Goal: Contribute content: Add original content to the website for others to see

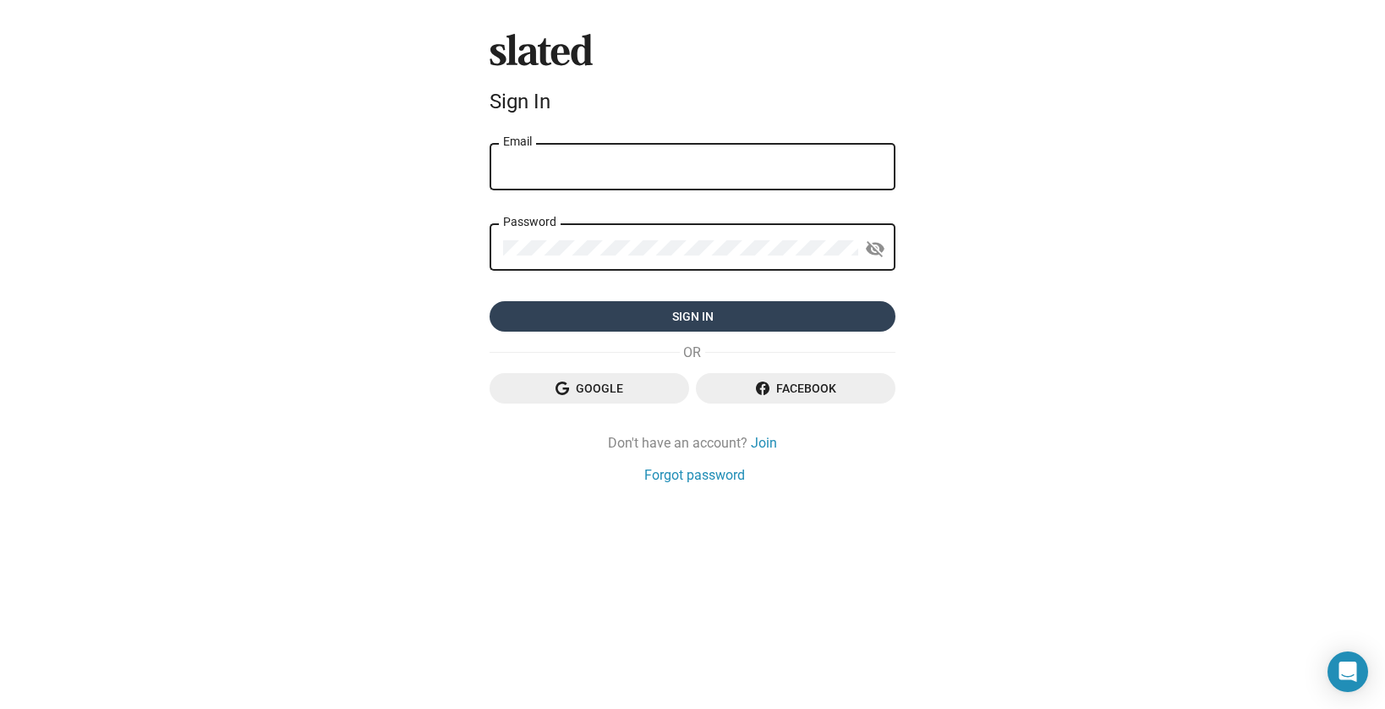
type input "[PERSON_NAME][EMAIL_ADDRESS][DOMAIN_NAME]"
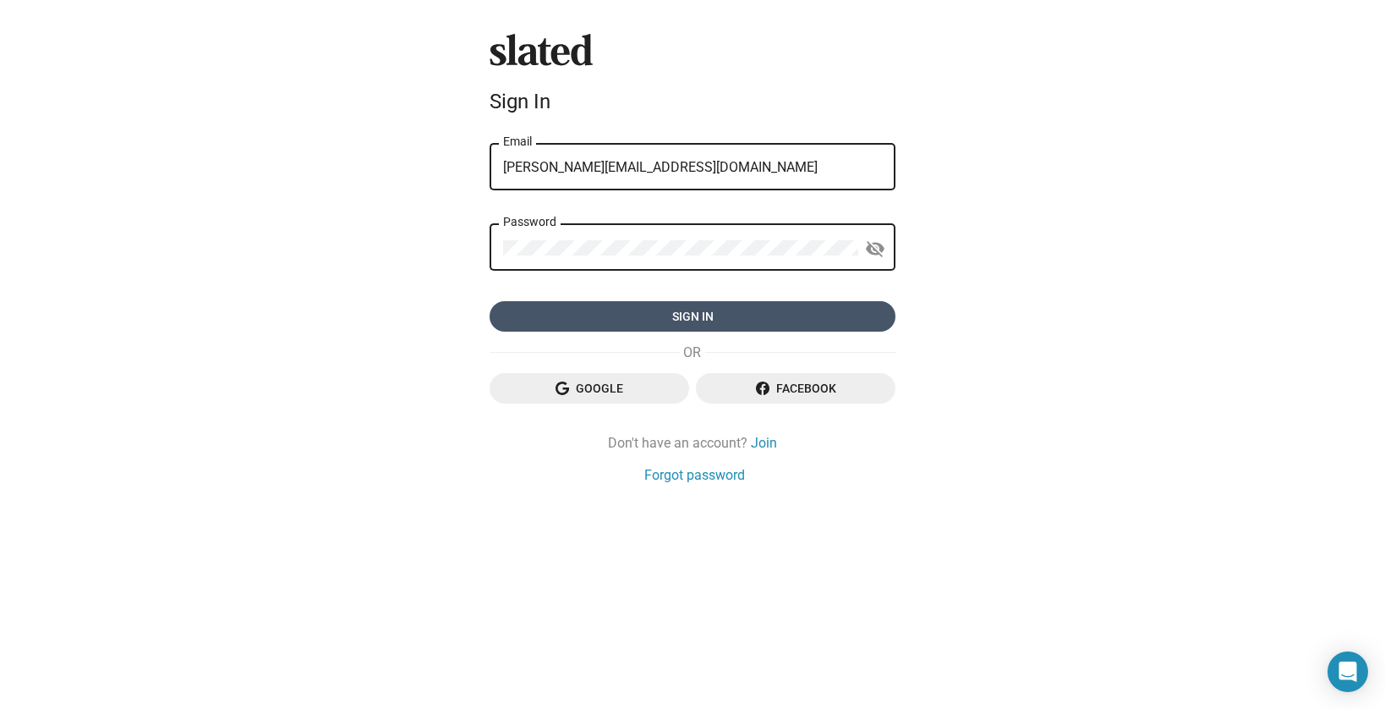
click at [738, 314] on span "Sign in" at bounding box center [692, 316] width 379 height 30
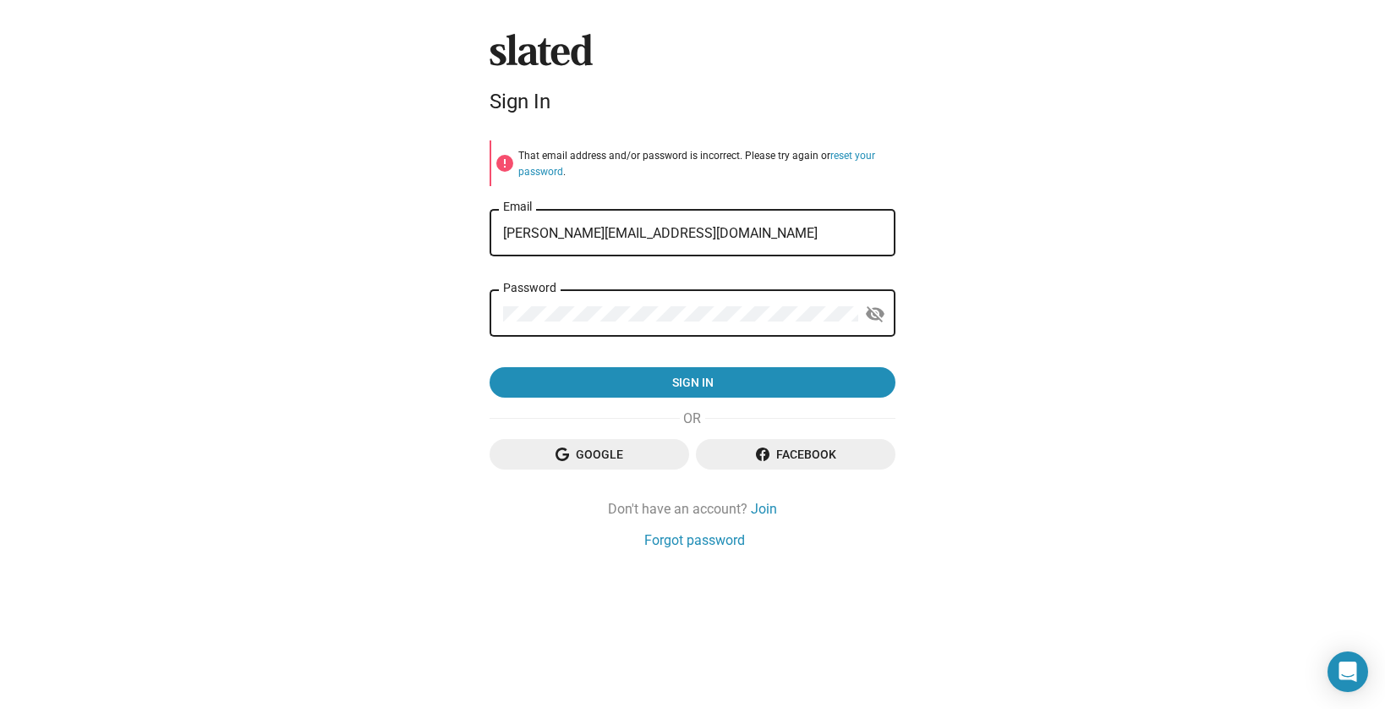
click at [747, 464] on span "Facebook" at bounding box center [796, 454] width 173 height 30
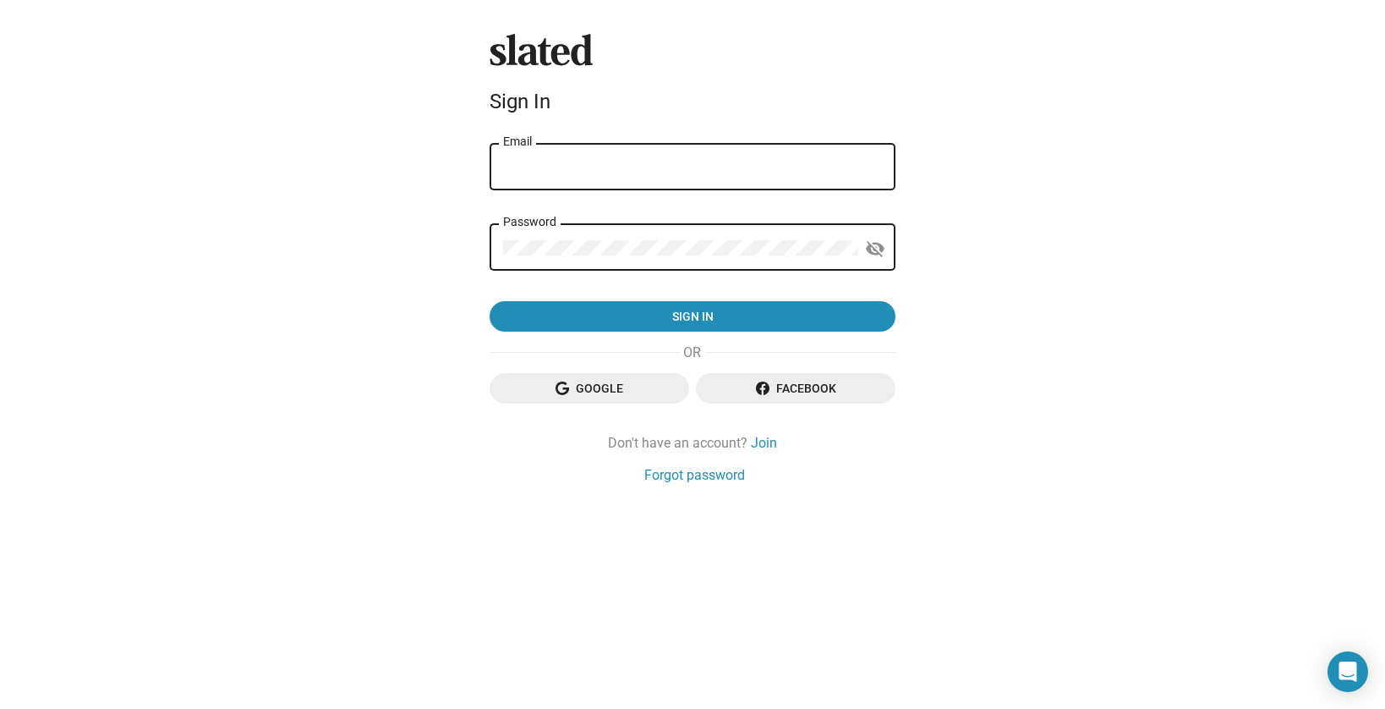
type input "[PERSON_NAME][EMAIL_ADDRESS][DOMAIN_NAME]"
click at [600, 387] on span "Google" at bounding box center [589, 388] width 173 height 30
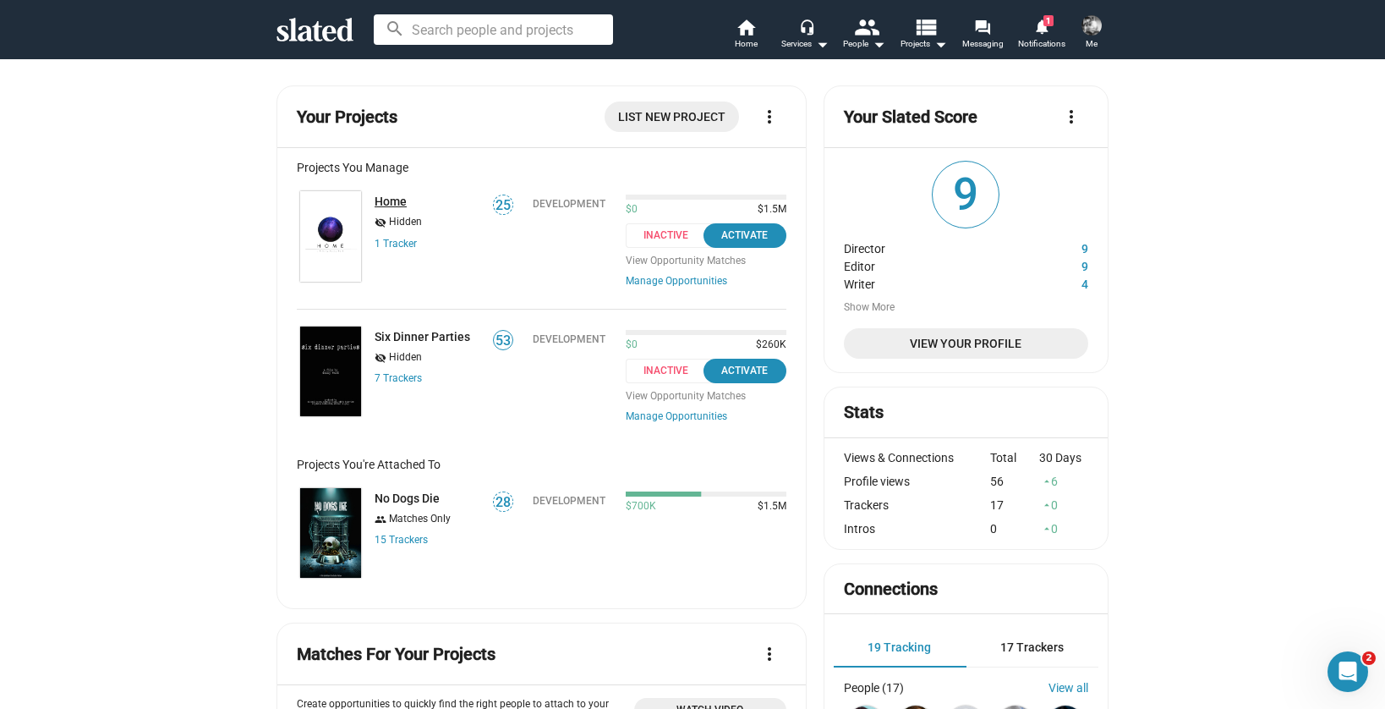
click at [381, 200] on link "Home" at bounding box center [391, 202] width 32 height 14
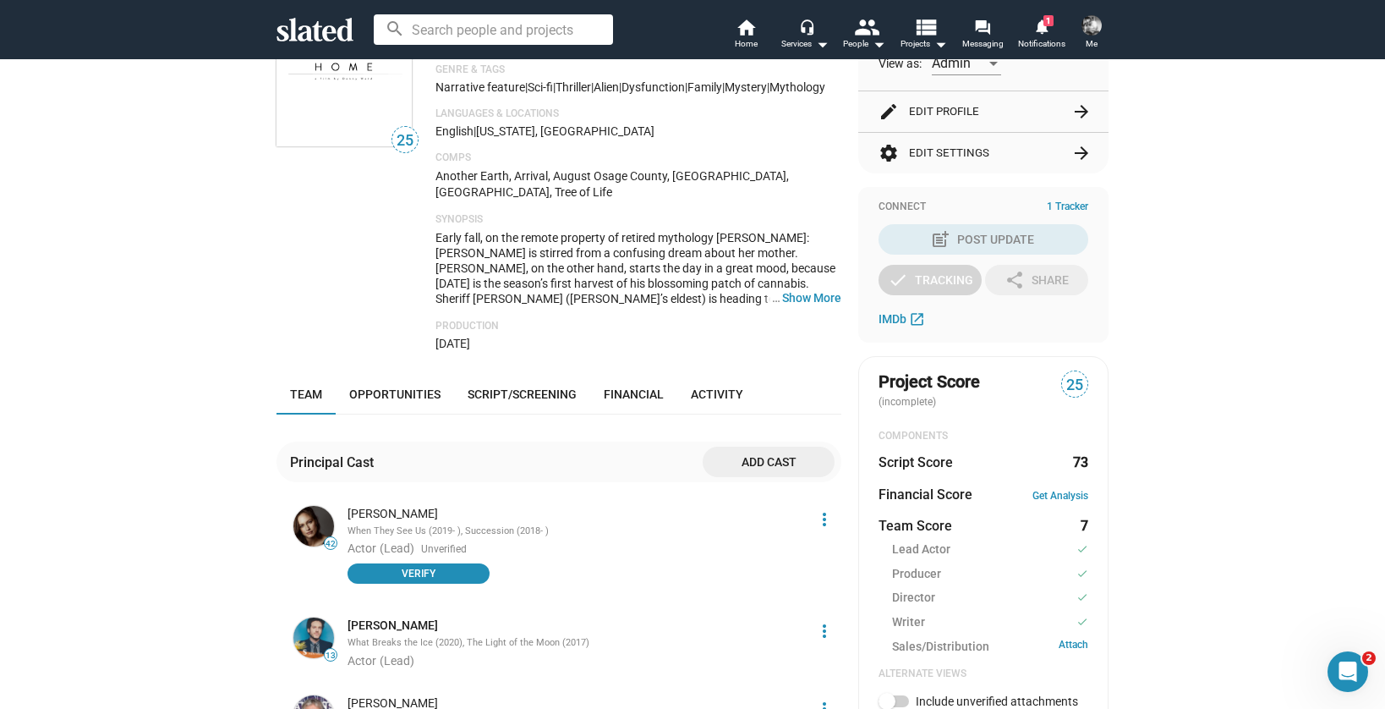
scroll to position [558, 0]
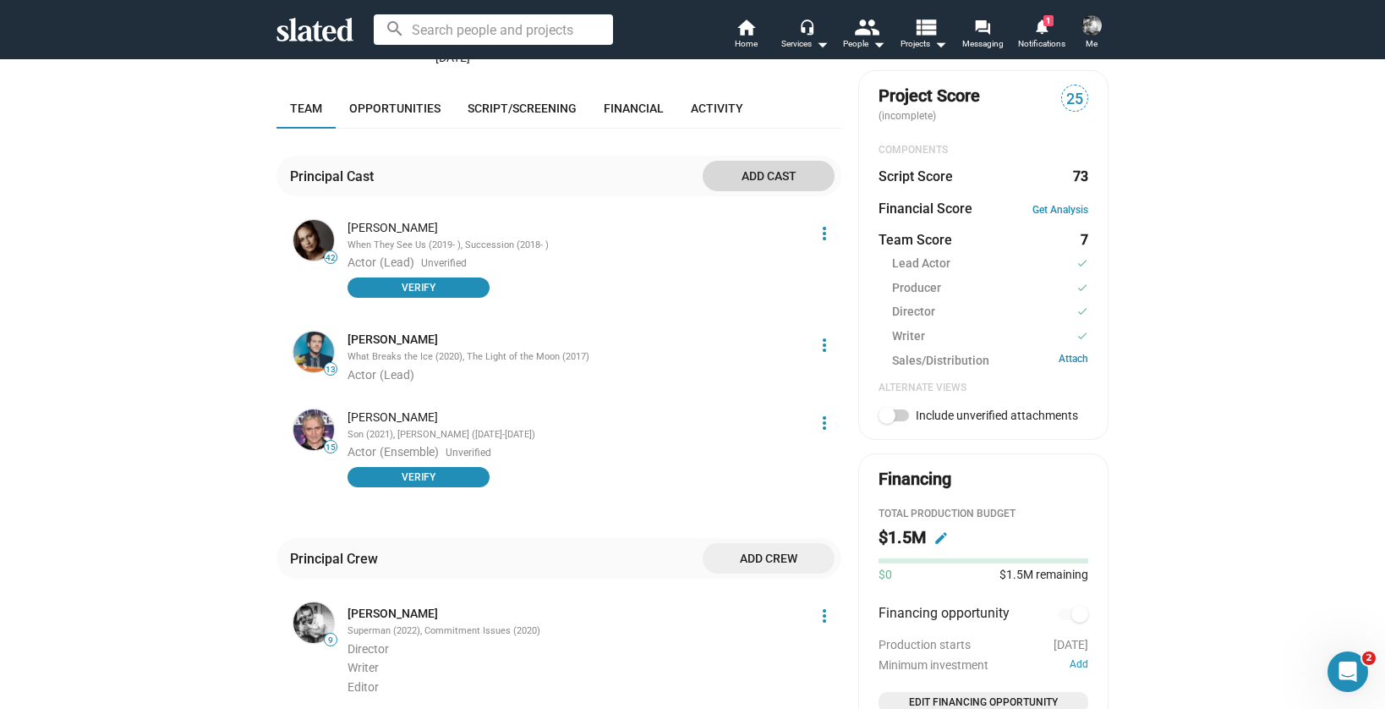
click at [778, 191] on span "Add cast" at bounding box center [768, 176] width 105 height 30
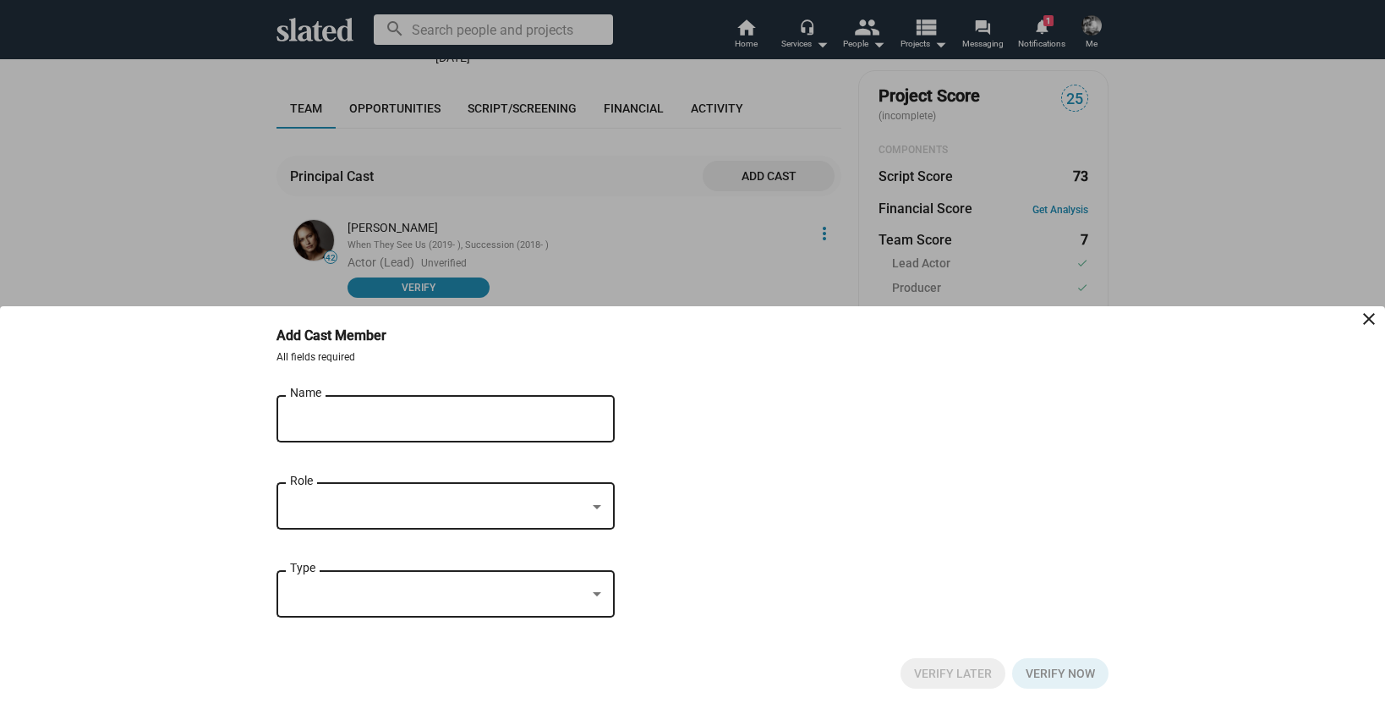
click at [494, 412] on input "Name" at bounding box center [434, 419] width 288 height 15
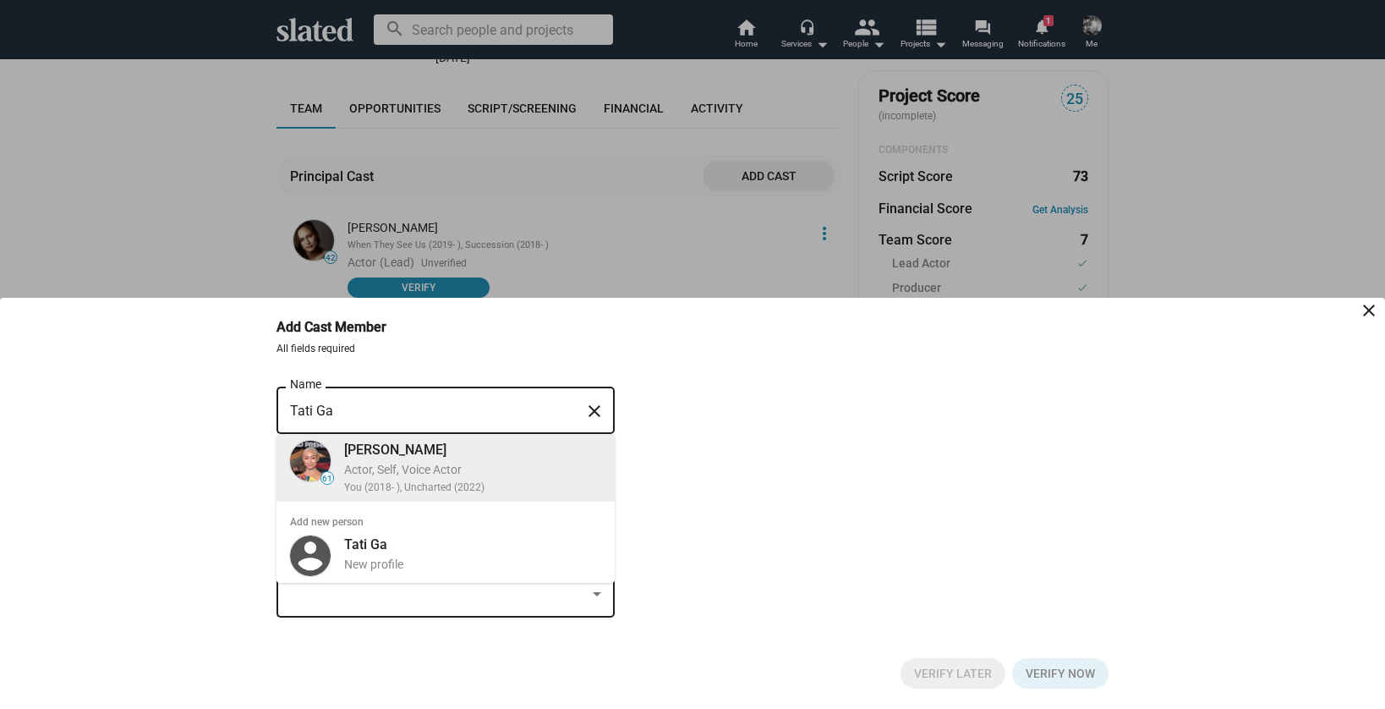
click at [461, 472] on div "Actor, Self, Voice Actor" at bounding box center [472, 470] width 257 height 16
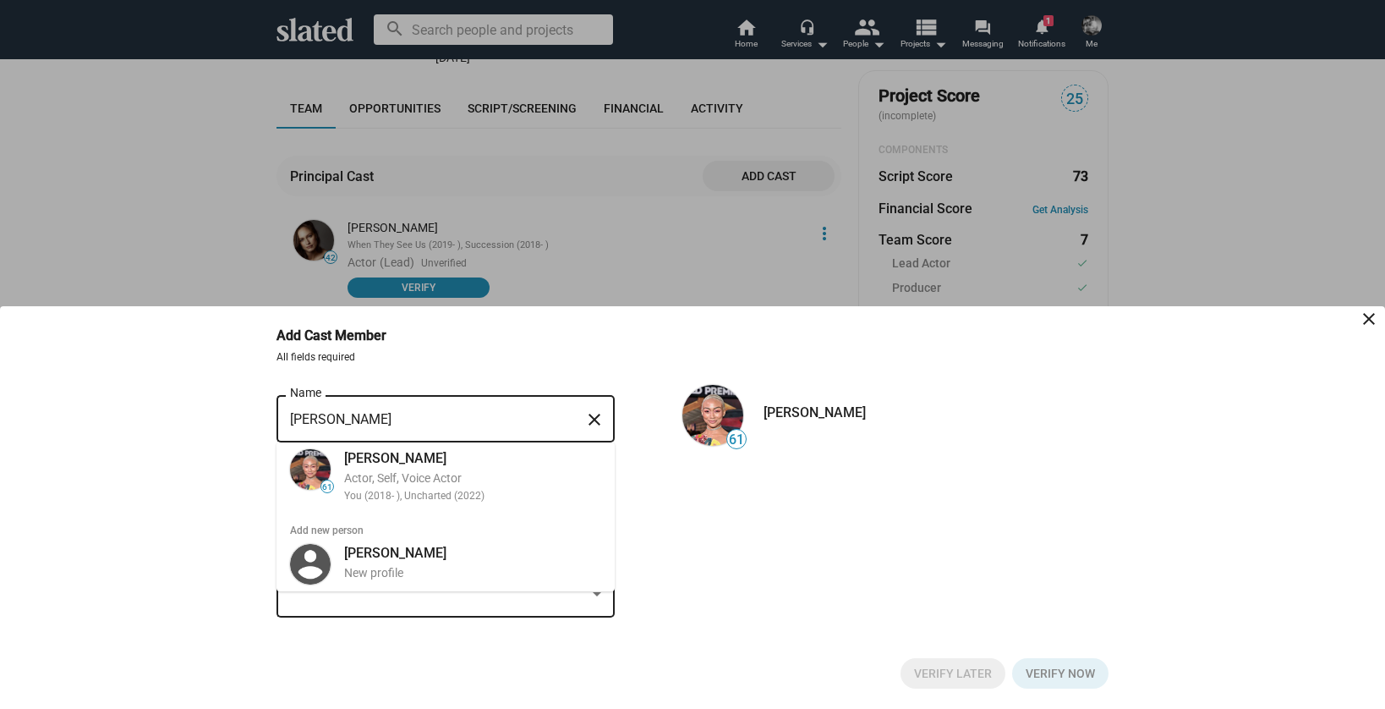
click at [419, 423] on input "Tati Gabrielle" at bounding box center [434, 419] width 288 height 15
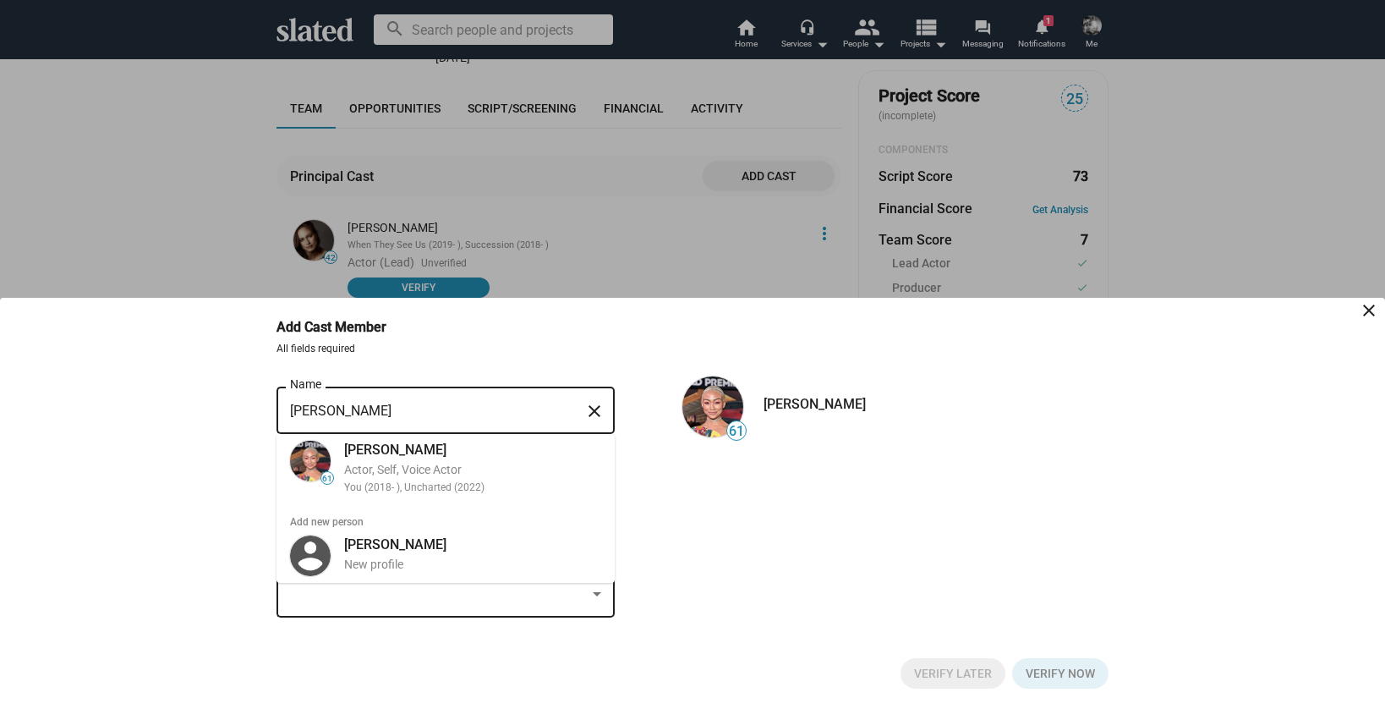
click at [419, 423] on div "Tati Gabrielle Name" at bounding box center [434, 408] width 288 height 50
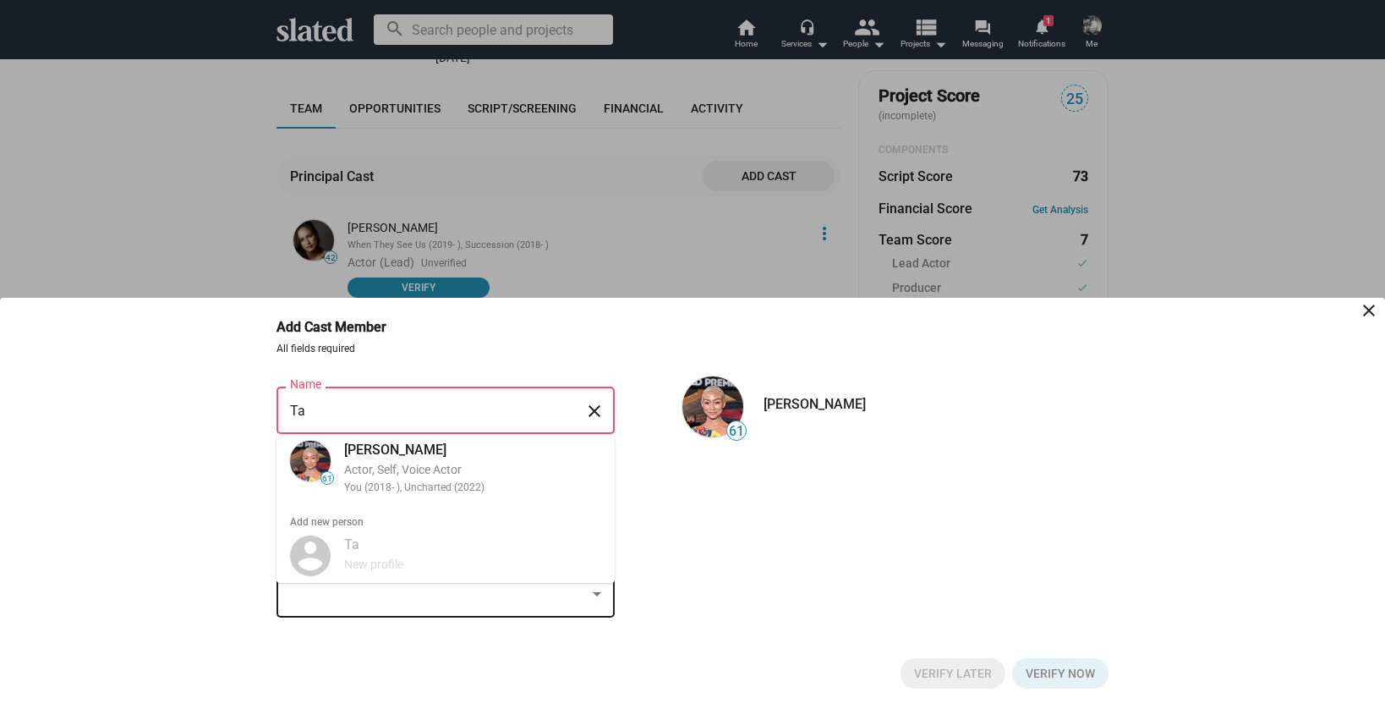
type input "T"
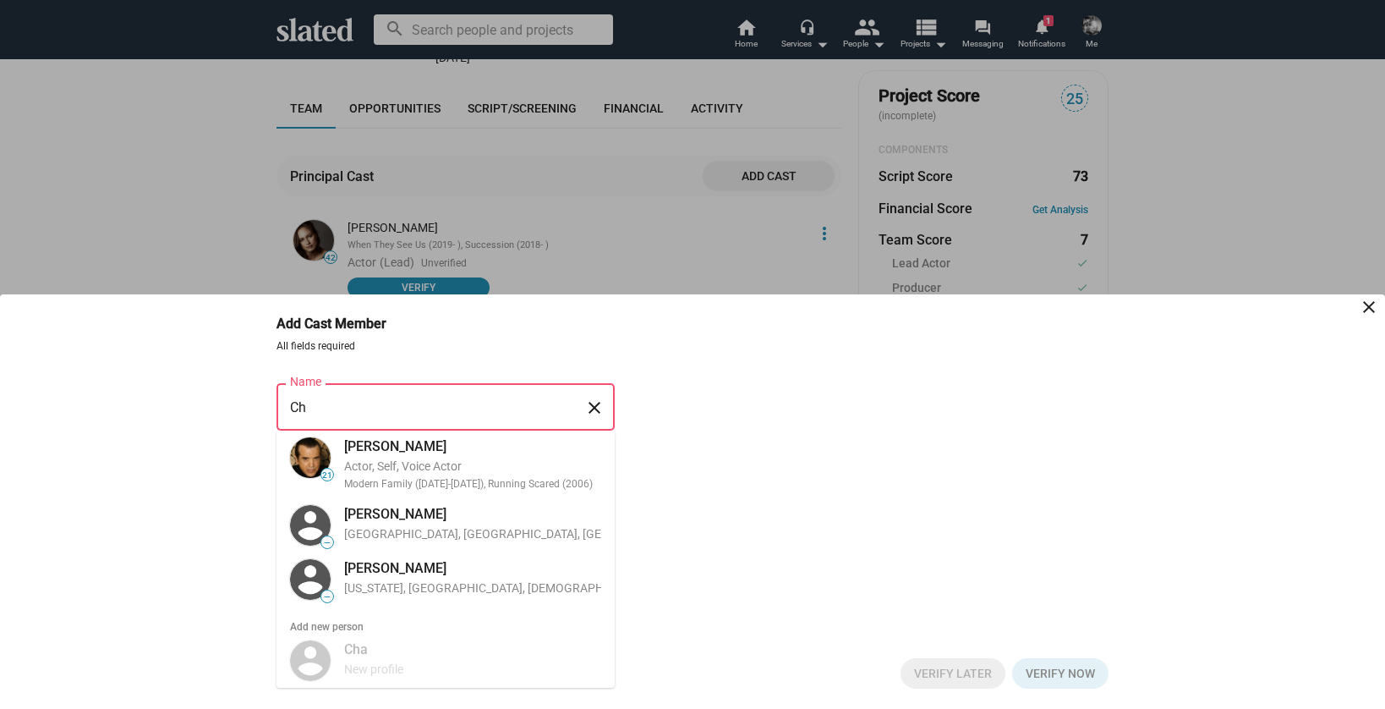
type input "C"
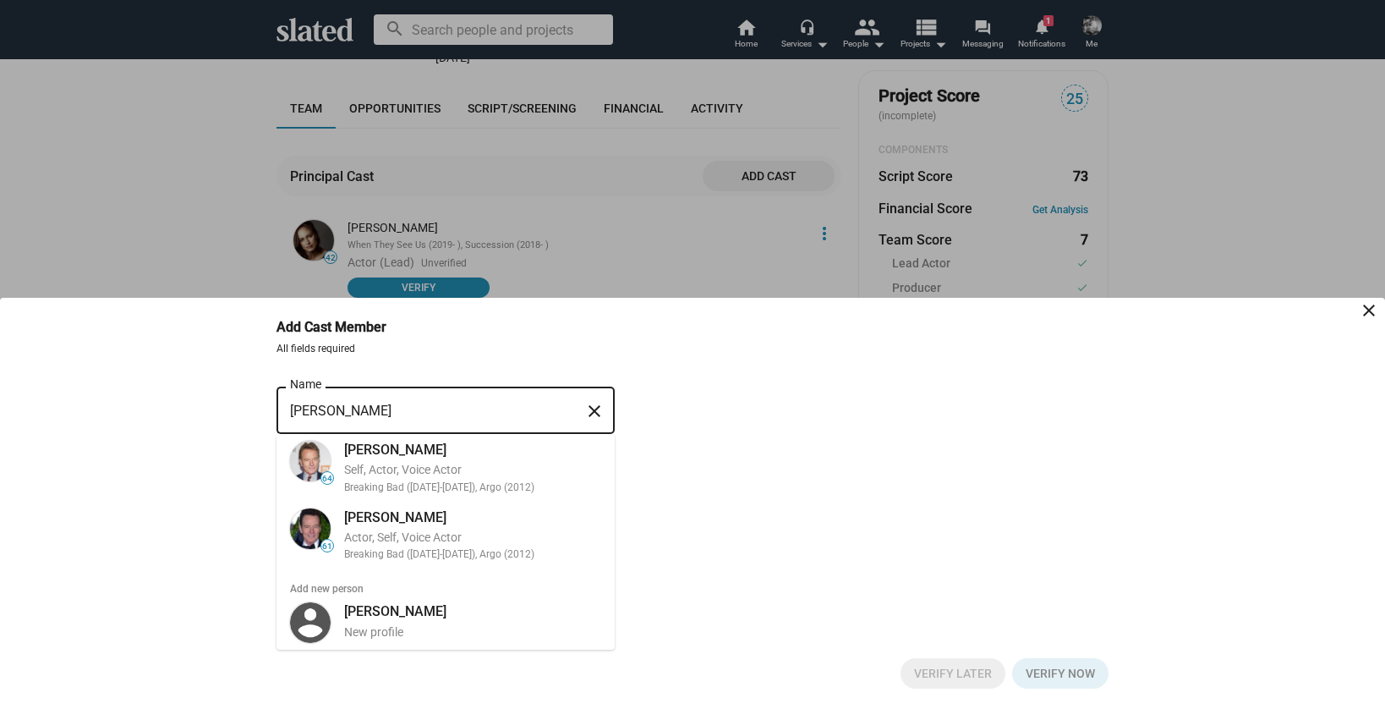
type input "bryan cran"
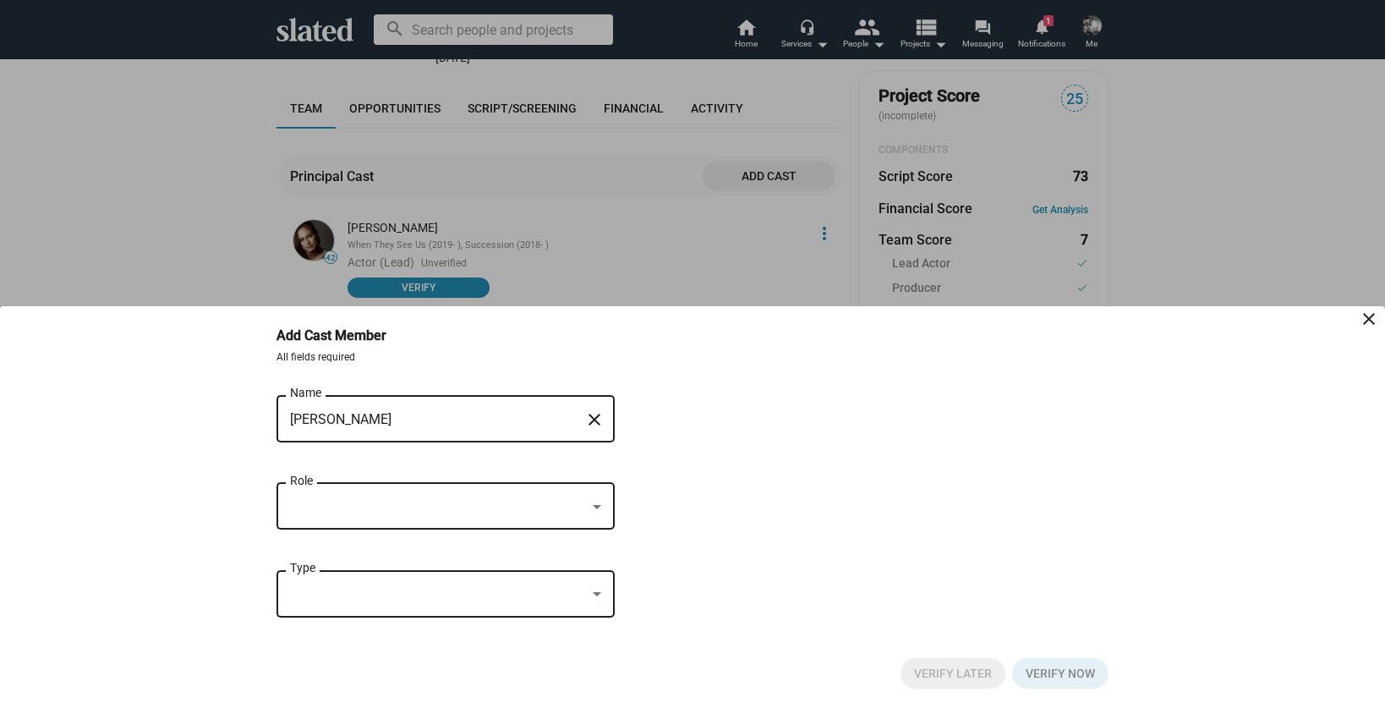
click at [1374, 306] on bottom-sheet-add-cast "Add Cast Member close All fields required bryan cran Name close 64 Bryan cranst…" at bounding box center [692, 507] width 1385 height 403
click at [803, 247] on div at bounding box center [692, 354] width 1385 height 709
